Goal: Use online tool/utility: Utilize a website feature to perform a specific function

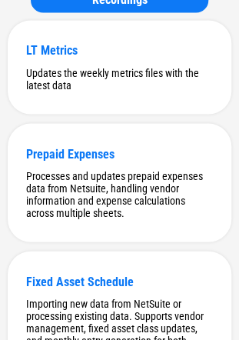
scroll to position [303, 0]
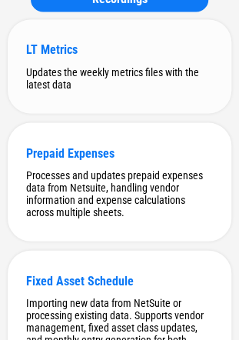
click at [208, 63] on div "LT Metrics Updates the weekly metrics files with the latest data" at bounding box center [120, 66] width 224 height 94
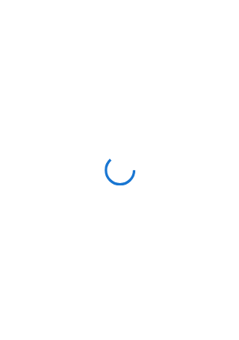
scroll to position [0, 0]
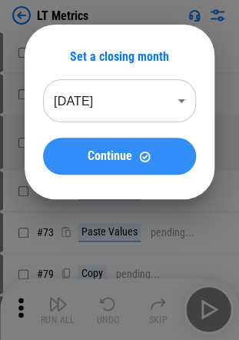
click at [170, 157] on div "Continue" at bounding box center [120, 156] width 116 height 13
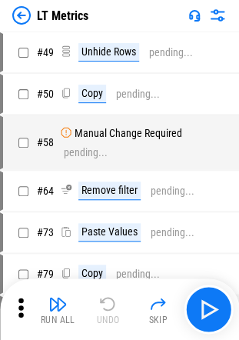
click at [21, 14] on img at bounding box center [21, 15] width 18 height 18
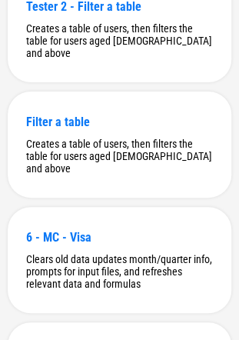
scroll to position [4921, 0]
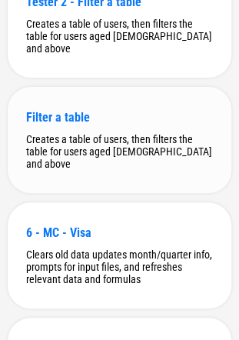
click at [120, 125] on div "Filter a table" at bounding box center [119, 117] width 187 height 15
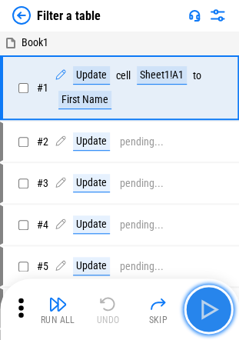
click at [201, 306] on img "button" at bounding box center [208, 309] width 25 height 25
click at [201, 306] on div "Run All Undo Skip" at bounding box center [121, 308] width 224 height 49
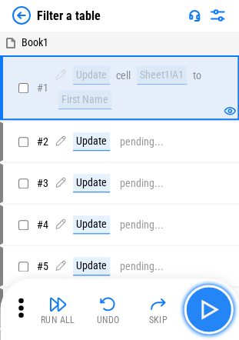
click at [201, 306] on img "button" at bounding box center [208, 309] width 25 height 25
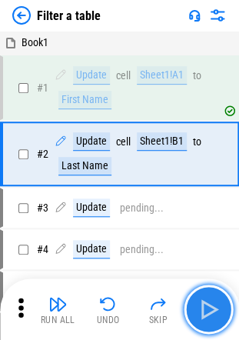
click at [201, 306] on img "button" at bounding box center [208, 309] width 25 height 25
click at [201, 306] on div "Run All Undo Skip" at bounding box center [121, 308] width 224 height 49
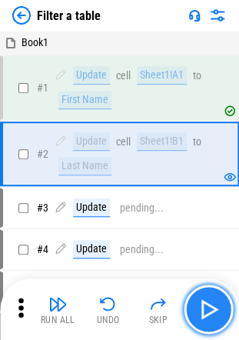
click at [201, 306] on img "button" at bounding box center [208, 309] width 25 height 25
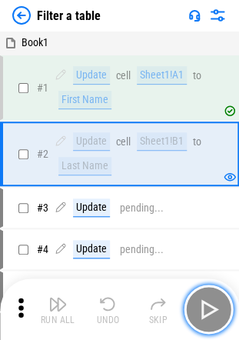
click at [201, 306] on img "button" at bounding box center [208, 309] width 25 height 25
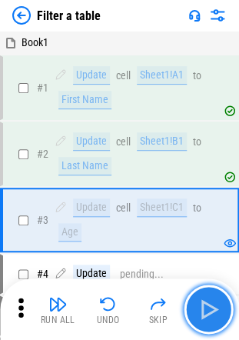
click at [201, 306] on img "button" at bounding box center [208, 309] width 25 height 25
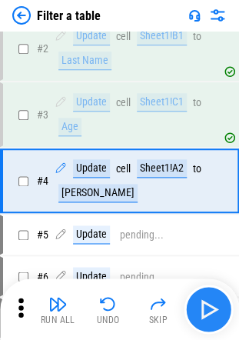
scroll to position [114, 0]
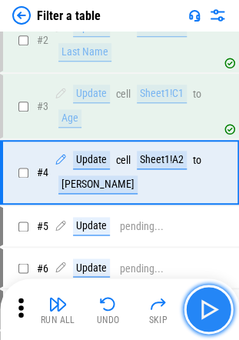
click at [207, 304] on img "button" at bounding box center [208, 309] width 25 height 25
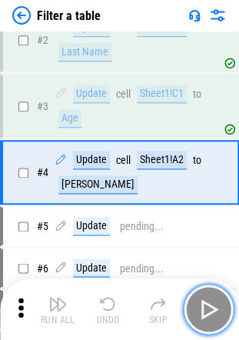
click at [207, 304] on img "button" at bounding box center [208, 309] width 25 height 25
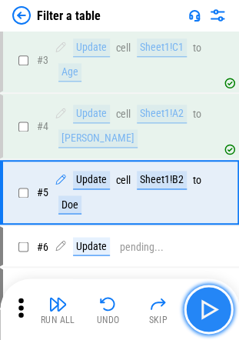
click at [207, 304] on img "button" at bounding box center [208, 309] width 25 height 25
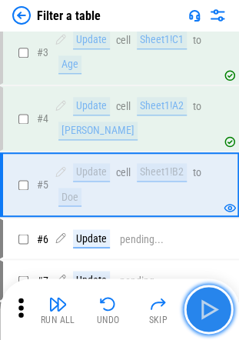
click at [207, 304] on img "button" at bounding box center [208, 309] width 25 height 25
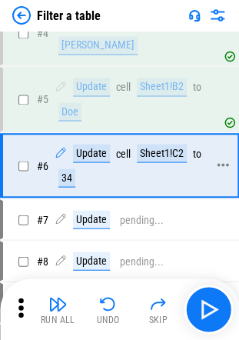
scroll to position [254, 0]
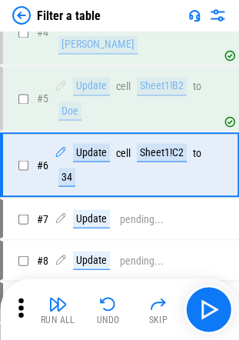
click at [198, 20] on img at bounding box center [194, 15] width 12 height 12
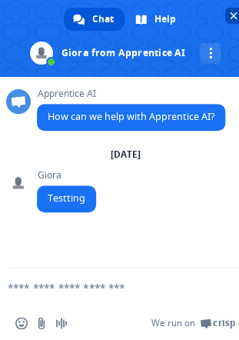
click at [228, 12] on span "Close chat" at bounding box center [233, 16] width 16 height 16
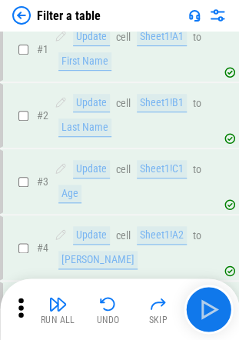
scroll to position [238, 0]
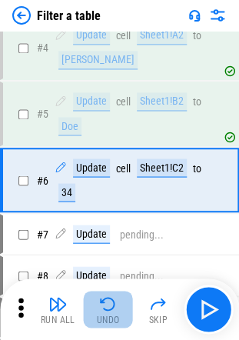
click at [111, 307] on img "button" at bounding box center [108, 303] width 18 height 18
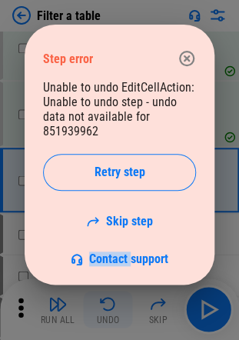
click at [111, 307] on div "Step error Unable to undo EditCellAction: Unable to undo step - undo data not a…" at bounding box center [119, 154] width 239 height 309
click at [111, 307] on img "button" at bounding box center [108, 303] width 18 height 18
click at [185, 47] on button "button" at bounding box center [186, 58] width 31 height 31
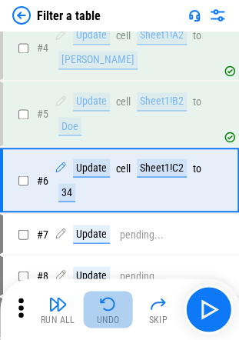
click at [108, 305] on img "button" at bounding box center [108, 303] width 18 height 18
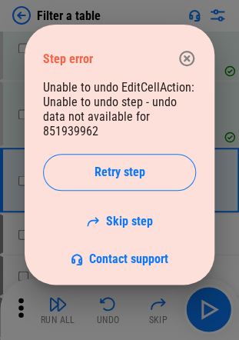
click at [175, 72] on div "Step error" at bounding box center [119, 58] width 153 height 43
click at [181, 62] on icon "button" at bounding box center [186, 58] width 15 height 15
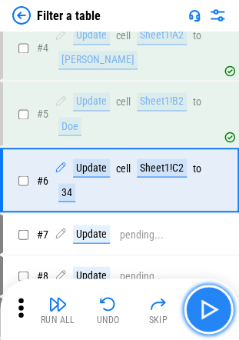
click at [192, 311] on button "button" at bounding box center [208, 308] width 49 height 49
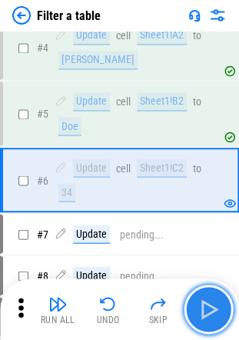
click at [198, 306] on img "button" at bounding box center [208, 309] width 25 height 25
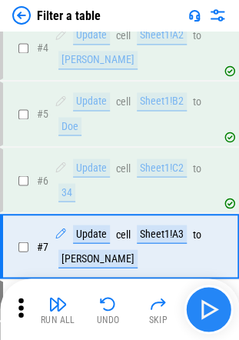
scroll to position [311, 0]
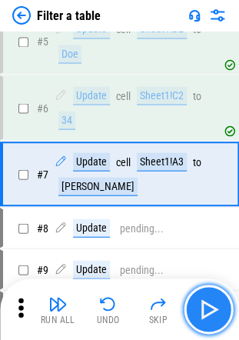
click at [198, 306] on img "button" at bounding box center [208, 309] width 25 height 25
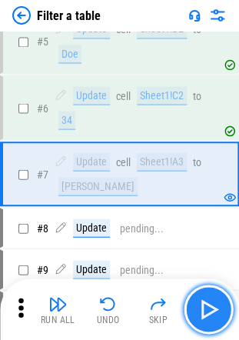
click at [199, 306] on img "button" at bounding box center [208, 309] width 25 height 25
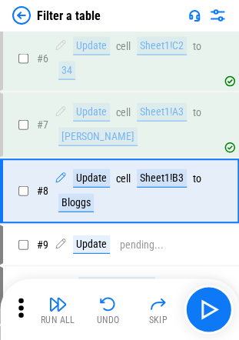
scroll to position [394, 0]
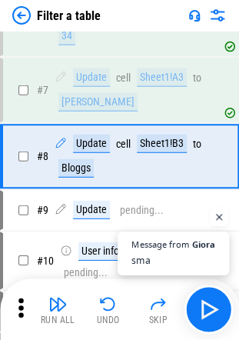
click at [170, 252] on span "sma" at bounding box center [173, 259] width 84 height 15
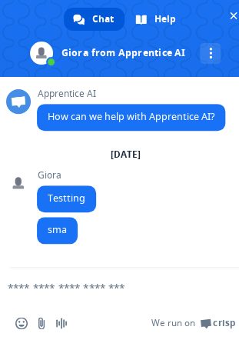
click at [71, 274] on form at bounding box center [108, 289] width 186 height 42
click at [66, 281] on textarea "Compose your message..." at bounding box center [101, 288] width 186 height 14
click at [228, 17] on span "Close chat" at bounding box center [233, 16] width 16 height 16
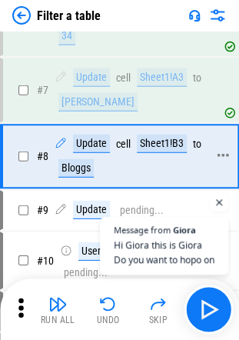
scroll to position [42, 0]
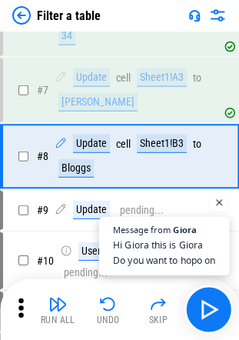
click at [171, 238] on span "Hi Giora this is Giora Do you want to hopo on" at bounding box center [164, 253] width 102 height 30
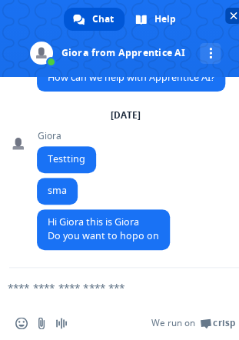
click at [228, 13] on span "Close chat" at bounding box center [233, 16] width 16 height 16
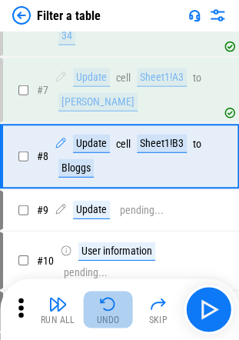
click at [92, 304] on button "Undo" at bounding box center [108, 309] width 49 height 37
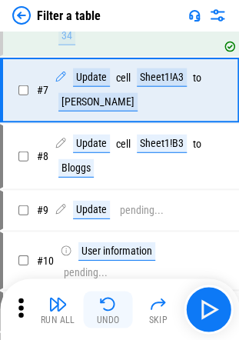
click at [101, 304] on img "button" at bounding box center [108, 303] width 18 height 18
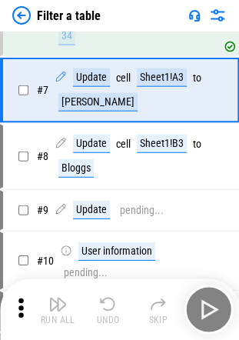
click at [101, 304] on div "Run All Undo Skip" at bounding box center [121, 308] width 224 height 49
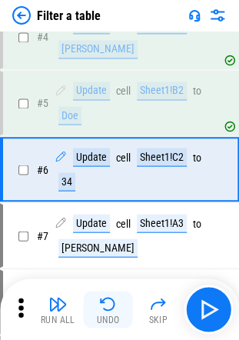
scroll to position [245, 0]
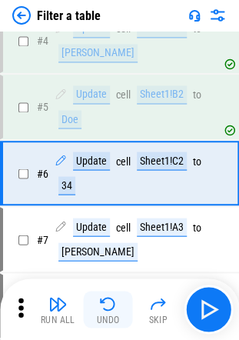
click at [101, 304] on img "button" at bounding box center [108, 303] width 18 height 18
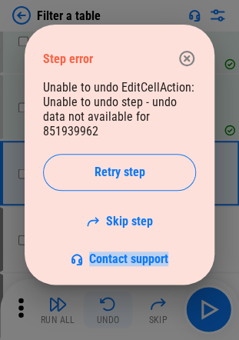
click at [101, 304] on div "Step error Unable to undo EditCellAction: Unable to undo step - undo data not a…" at bounding box center [119, 154] width 239 height 309
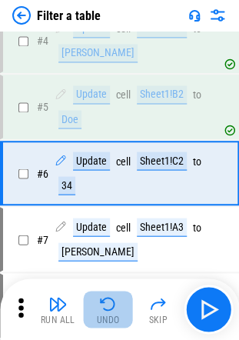
click at [101, 304] on img "button" at bounding box center [108, 303] width 18 height 18
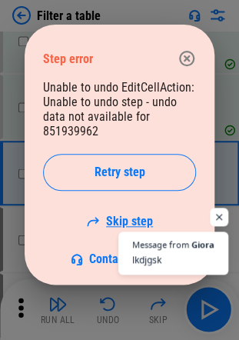
scroll to position [74, 0]
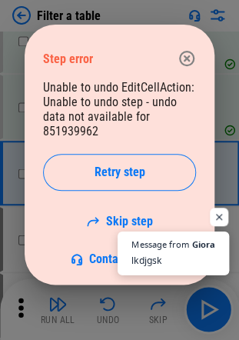
click at [172, 252] on span "lkdjgsk" at bounding box center [173, 259] width 84 height 15
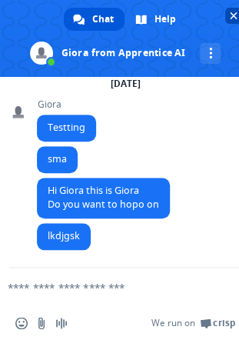
click at [234, 22] on span "Close chat" at bounding box center [233, 16] width 16 height 16
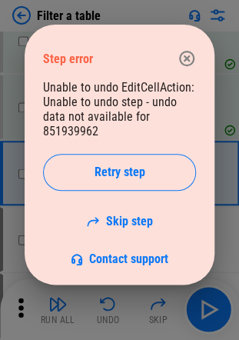
click at [186, 62] on icon "button" at bounding box center [187, 58] width 18 height 18
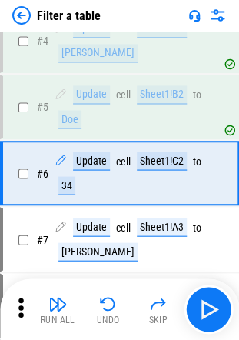
scroll to position [120, 0]
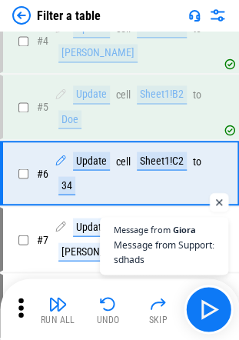
click at [218, 200] on span "Open chat" at bounding box center [219, 202] width 19 height 19
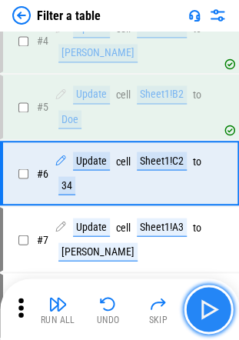
click at [208, 303] on img "button" at bounding box center [208, 309] width 25 height 25
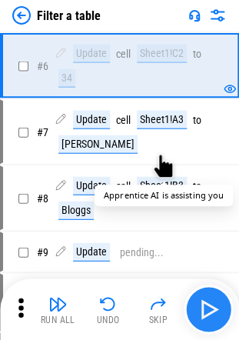
scroll to position [351, 0]
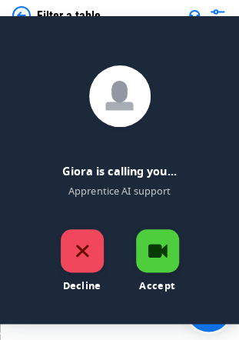
click at [75, 243] on div "Decline" at bounding box center [82, 250] width 43 height 43
